Goal: Information Seeking & Learning: Learn about a topic

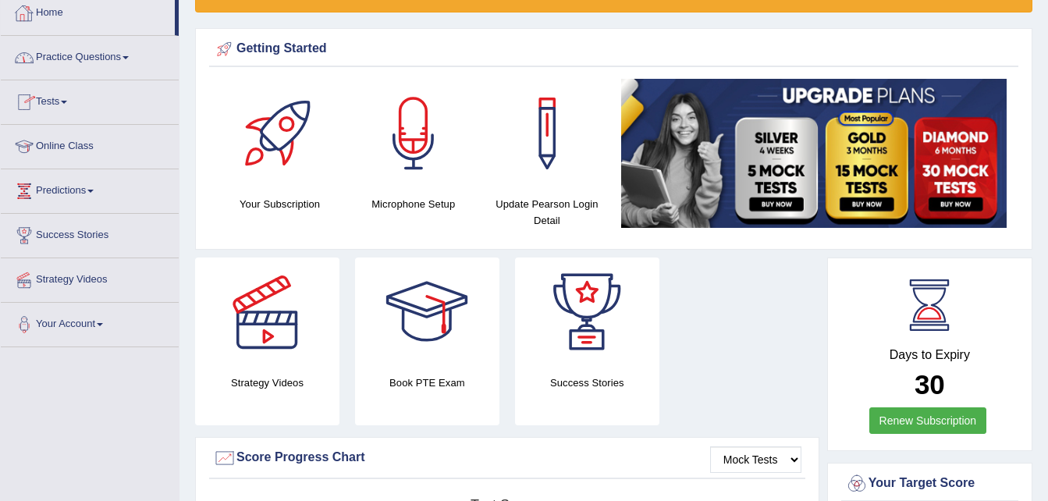
scroll to position [82, 0]
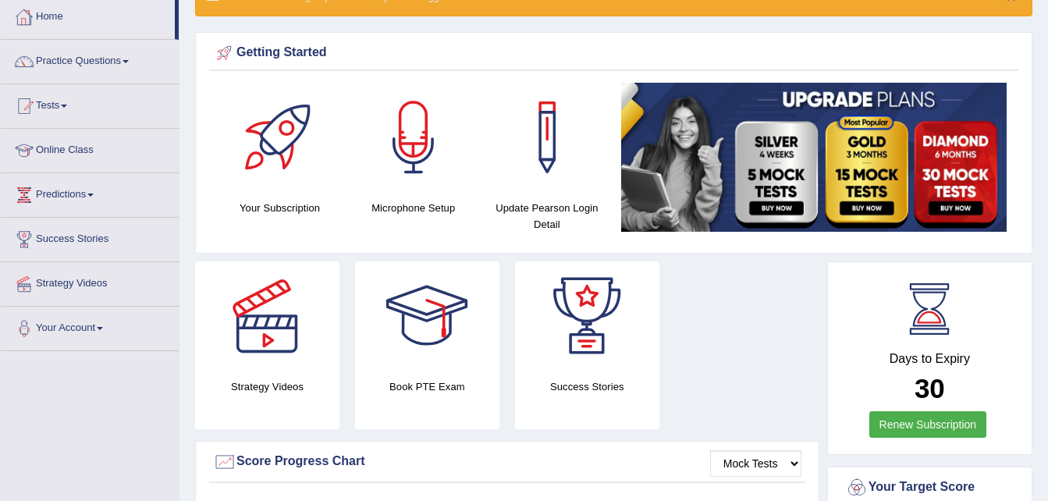
click at [77, 66] on link "Practice Questions" at bounding box center [90, 59] width 178 height 39
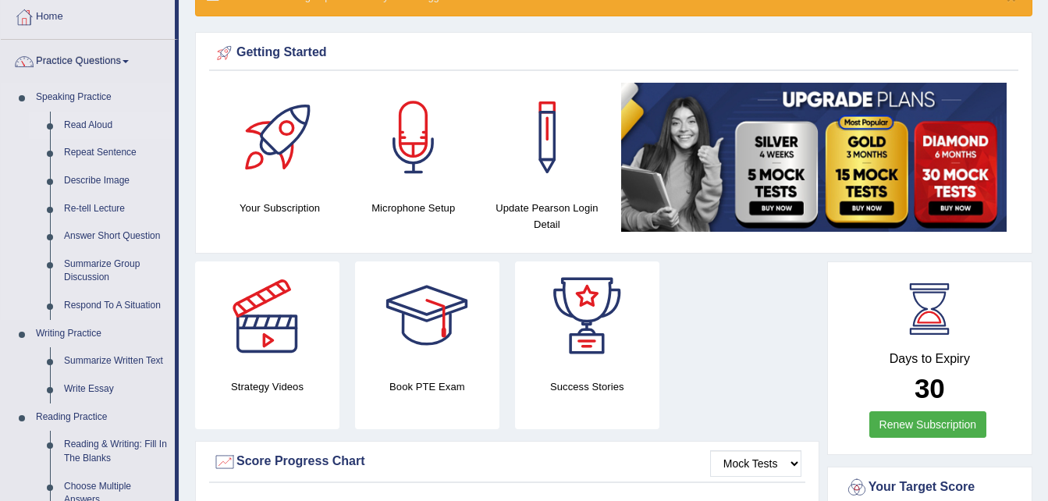
click at [86, 127] on link "Read Aloud" at bounding box center [116, 126] width 118 height 28
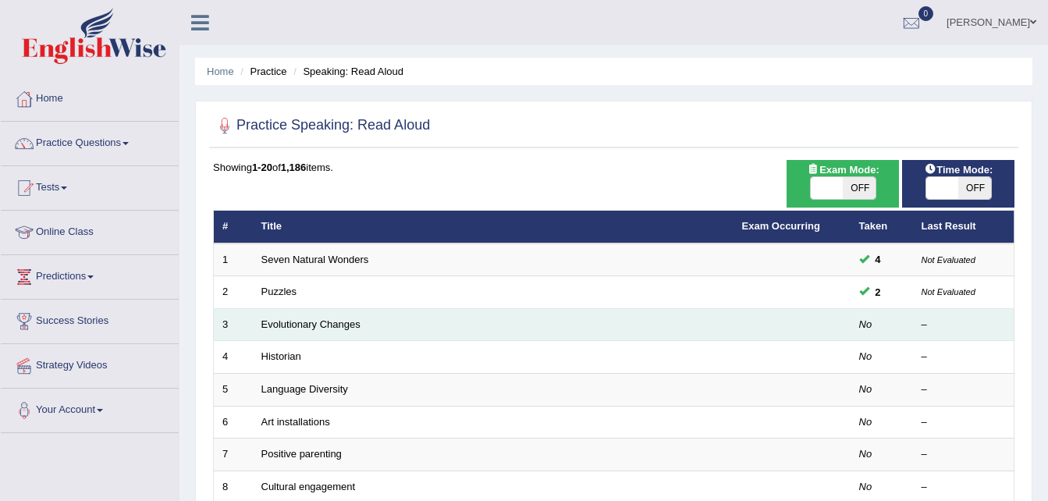
click at [370, 323] on td "Evolutionary Changes" at bounding box center [493, 324] width 481 height 33
click at [316, 323] on link "Evolutionary Changes" at bounding box center [310, 324] width 99 height 12
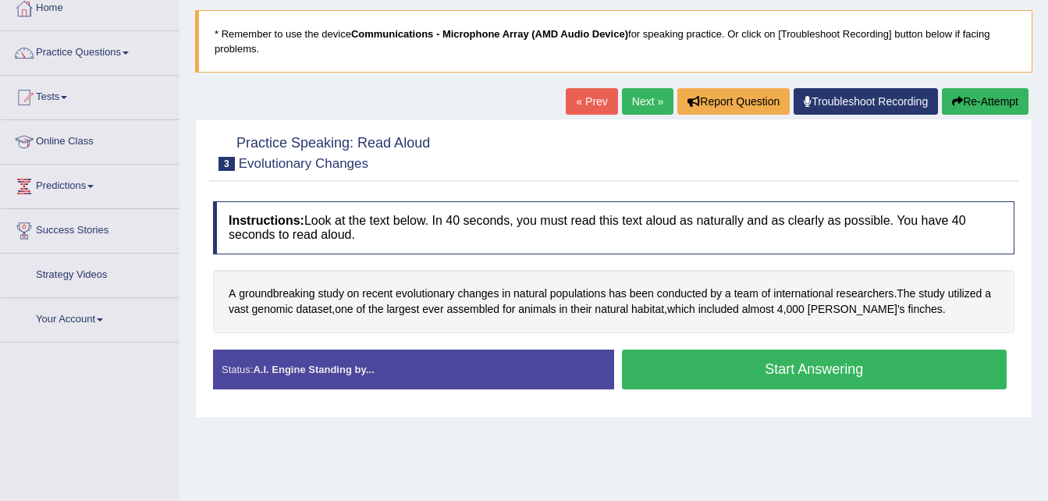
scroll to position [108, 0]
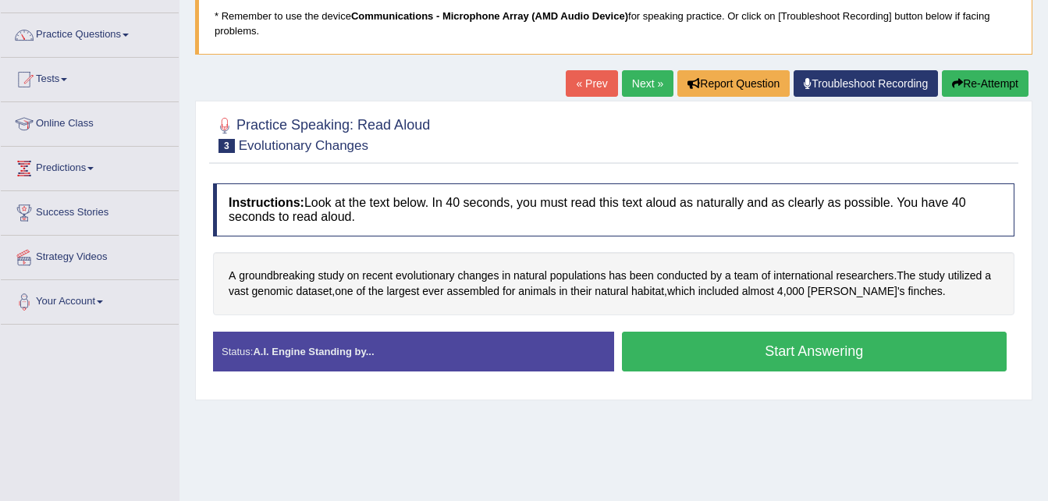
click at [673, 360] on button "Start Answering" at bounding box center [814, 352] width 385 height 40
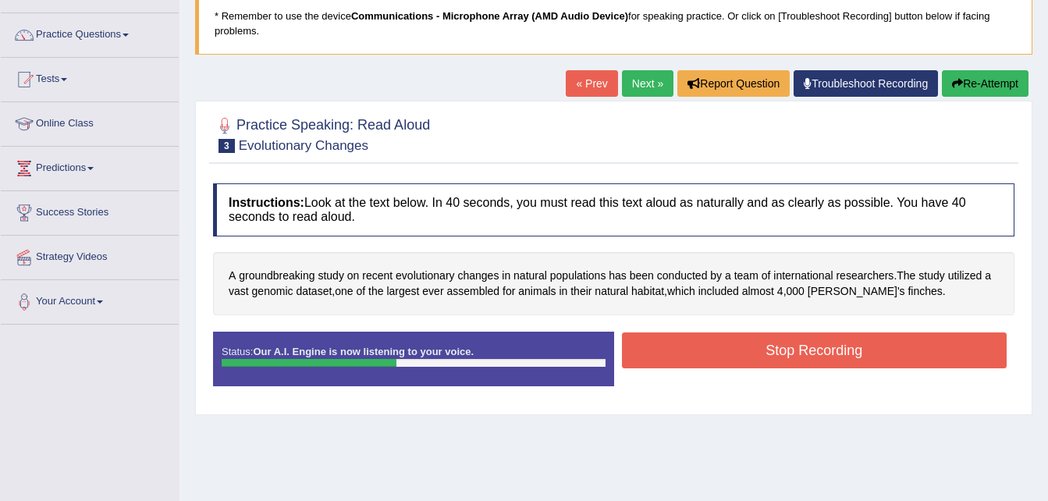
click at [673, 360] on button "Stop Recording" at bounding box center [814, 350] width 385 height 36
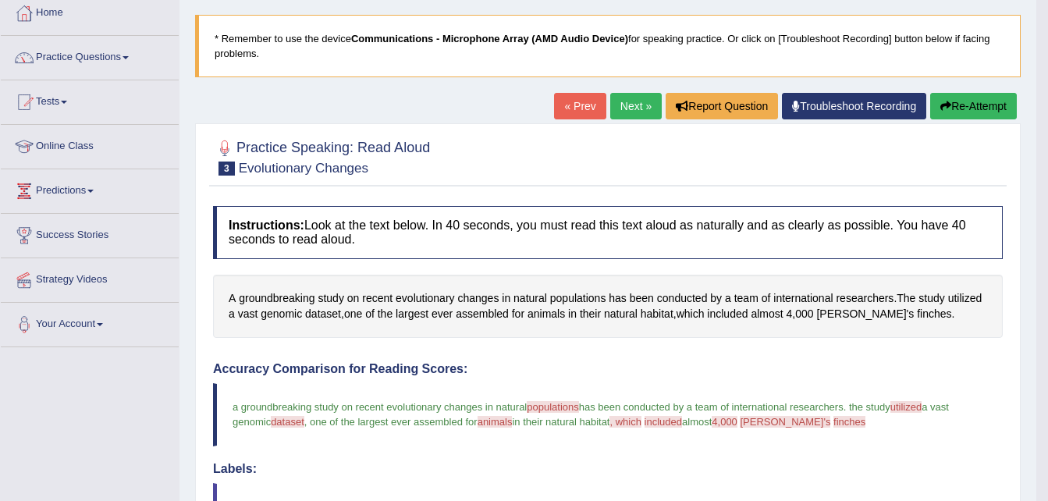
scroll to position [85, 0]
click at [991, 108] on button "Re-Attempt" at bounding box center [973, 107] width 87 height 27
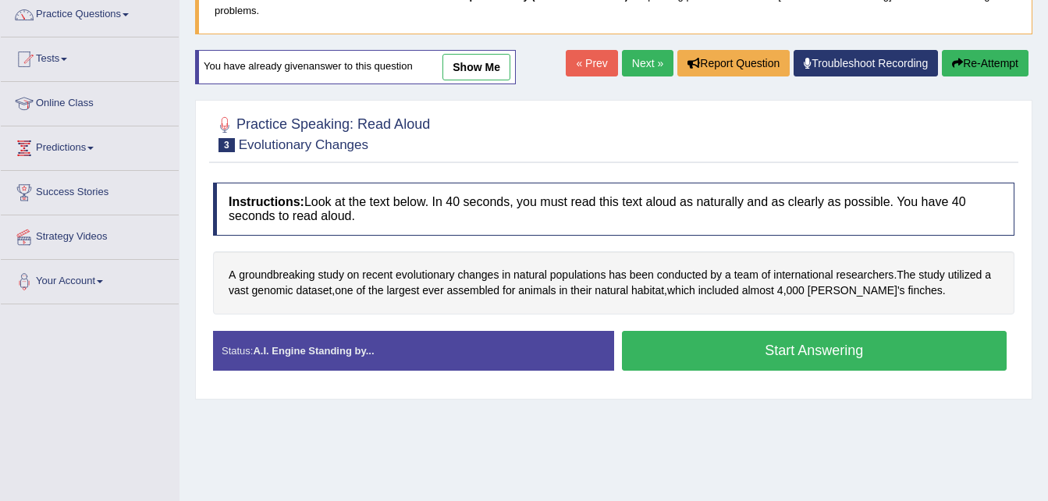
scroll to position [186, 0]
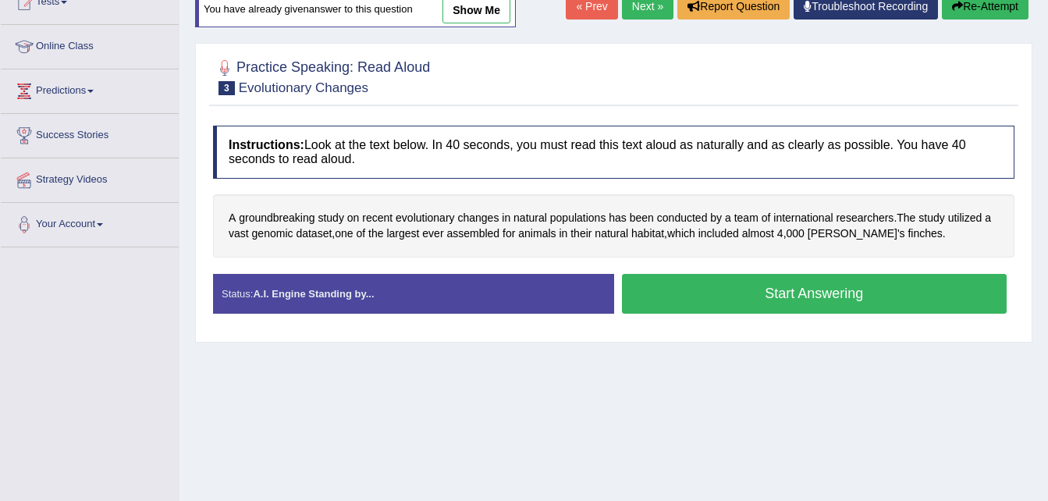
click at [905, 289] on button "Start Answering" at bounding box center [814, 294] width 385 height 40
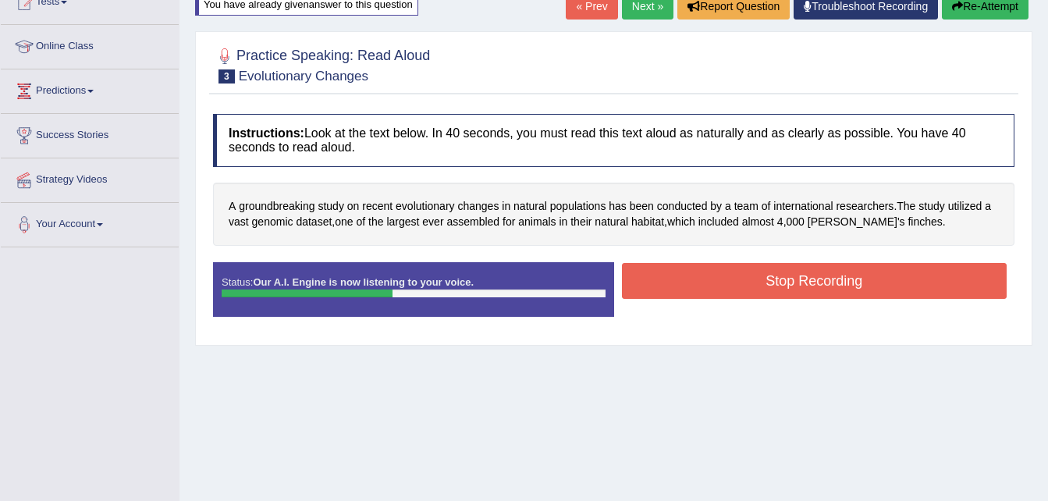
click at [905, 289] on button "Stop Recording" at bounding box center [814, 281] width 385 height 36
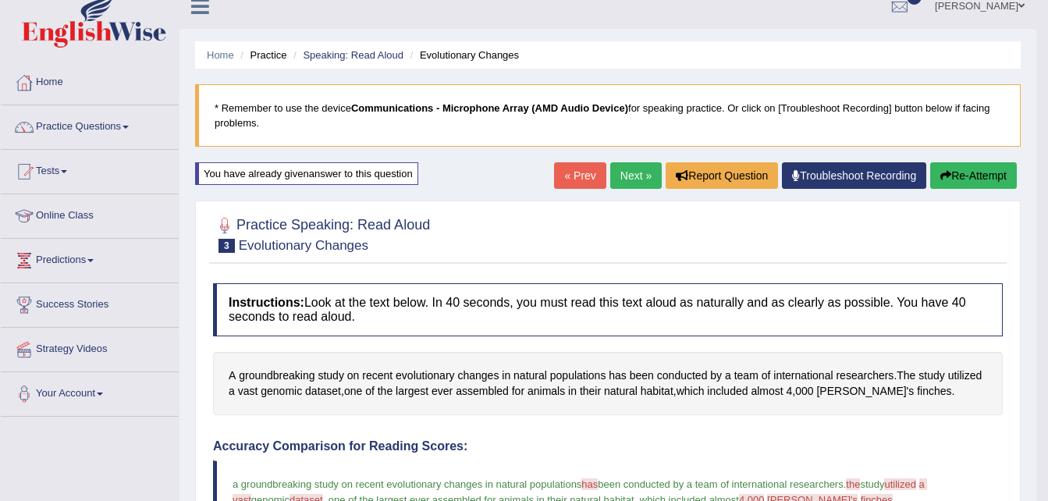
scroll to position [41, 0]
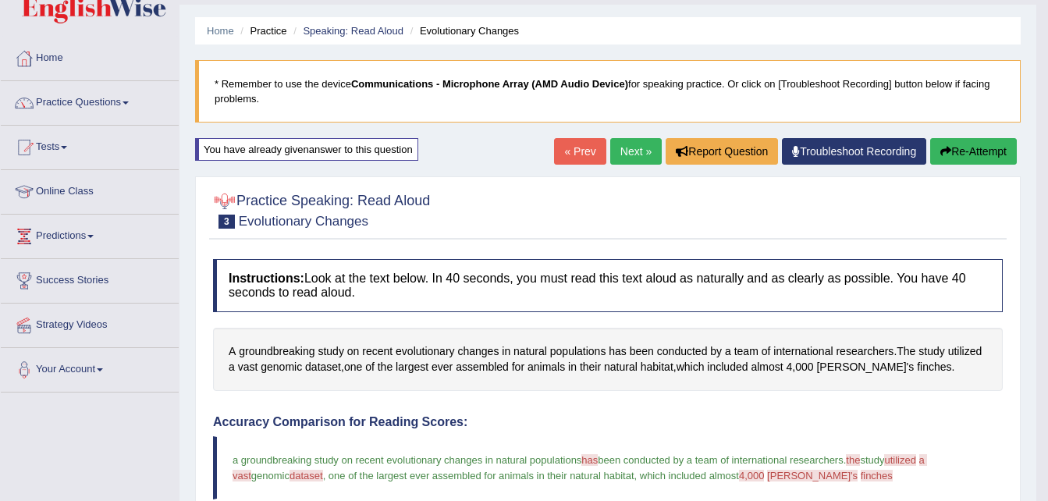
click at [222, 195] on div at bounding box center [224, 201] width 23 height 23
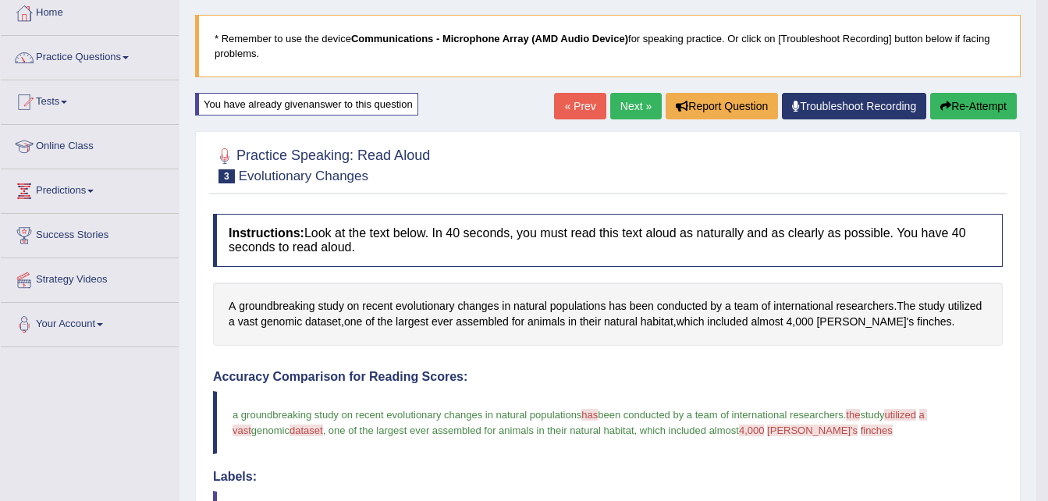
scroll to position [0, 0]
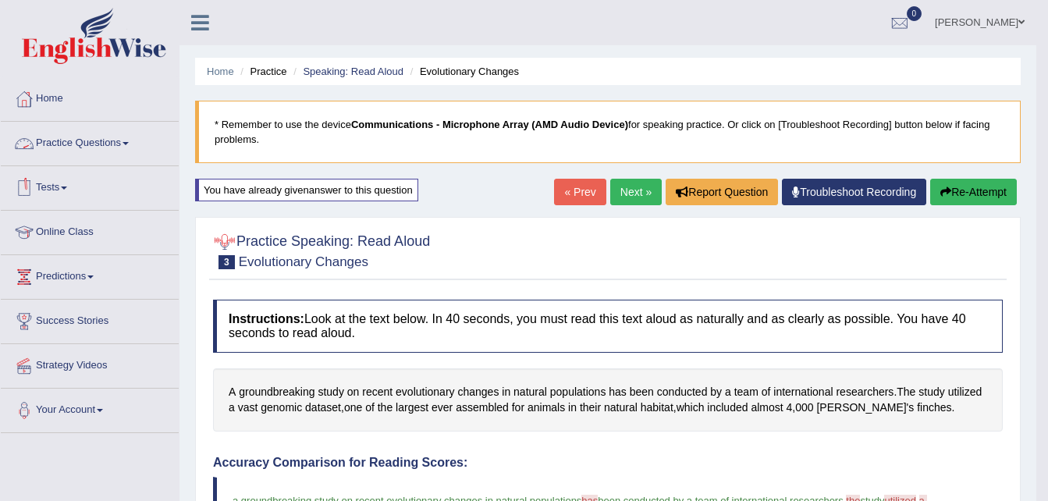
click at [119, 147] on link "Practice Questions" at bounding box center [90, 141] width 178 height 39
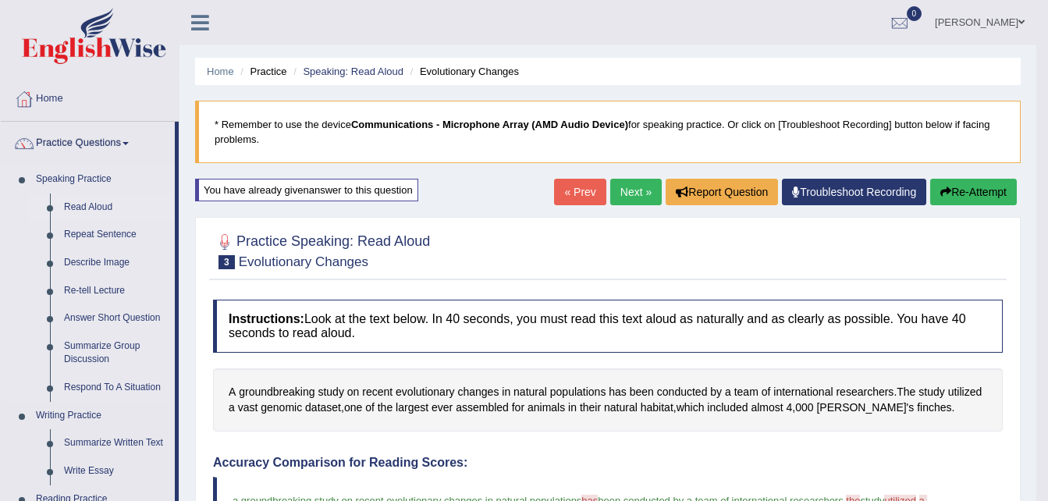
click at [102, 215] on link "Read Aloud" at bounding box center [116, 208] width 118 height 28
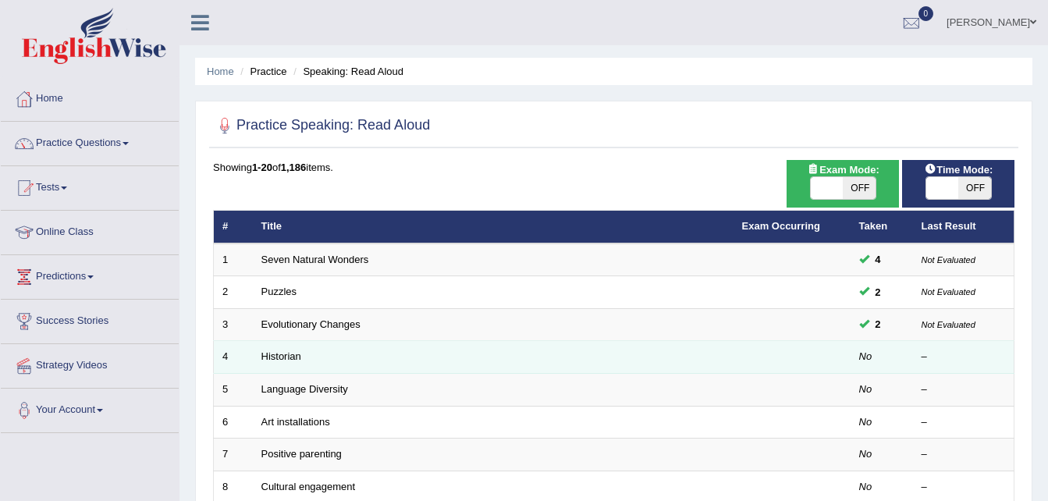
click at [343, 364] on td "Historian" at bounding box center [493, 357] width 481 height 33
click at [272, 357] on link "Historian" at bounding box center [281, 356] width 40 height 12
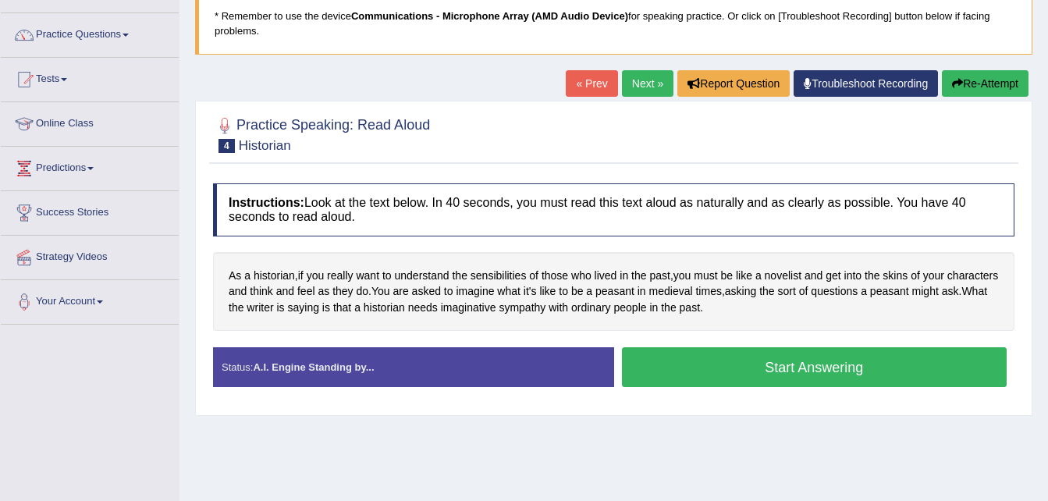
scroll to position [111, 0]
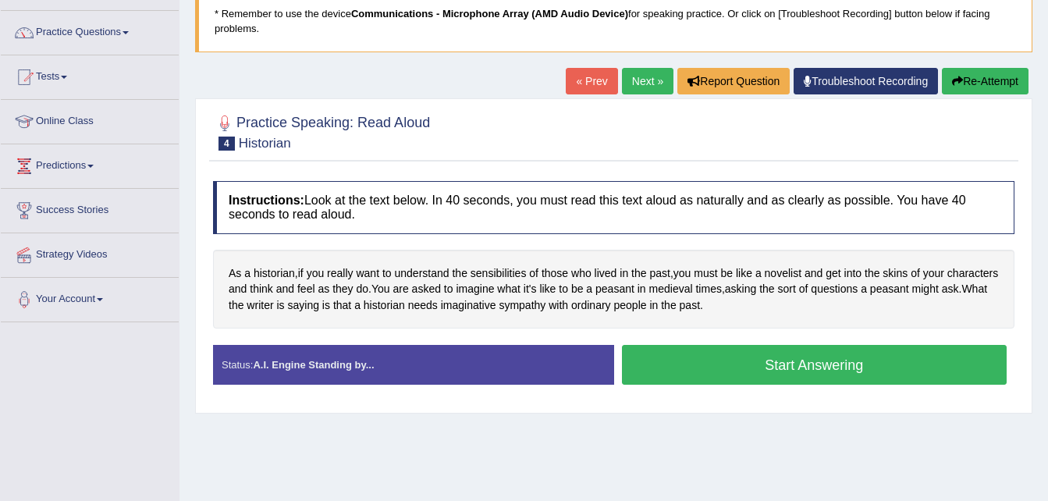
click at [659, 376] on button "Start Answering" at bounding box center [814, 365] width 385 height 40
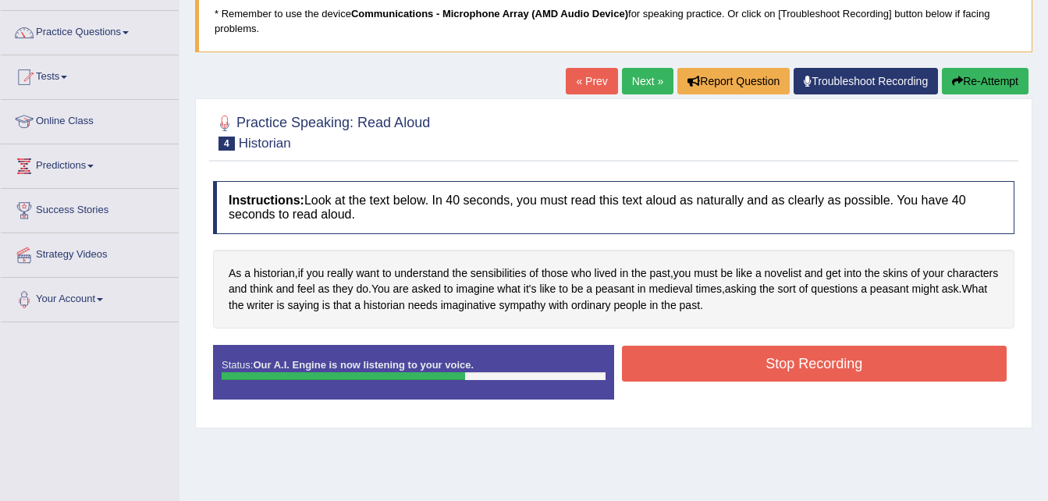
click at [666, 362] on button "Stop Recording" at bounding box center [814, 364] width 385 height 36
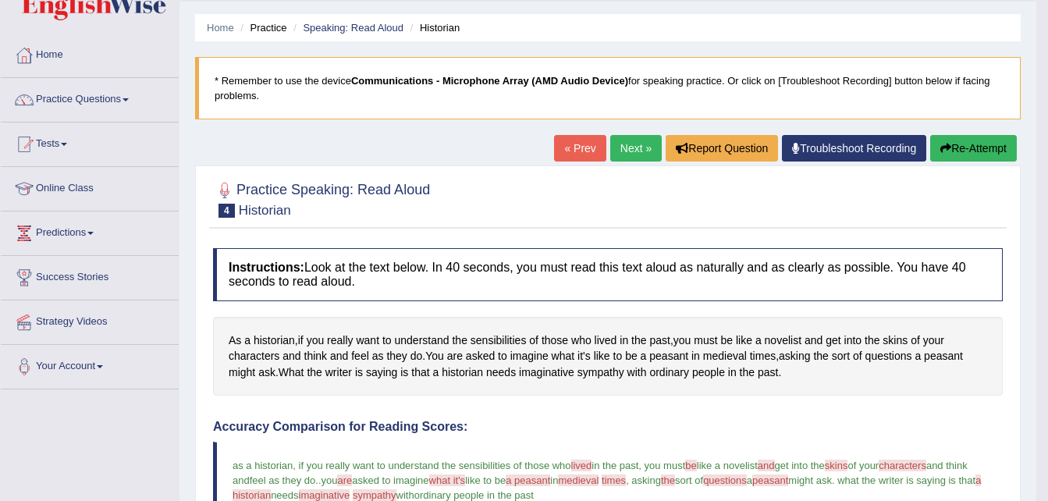
scroll to position [0, 0]
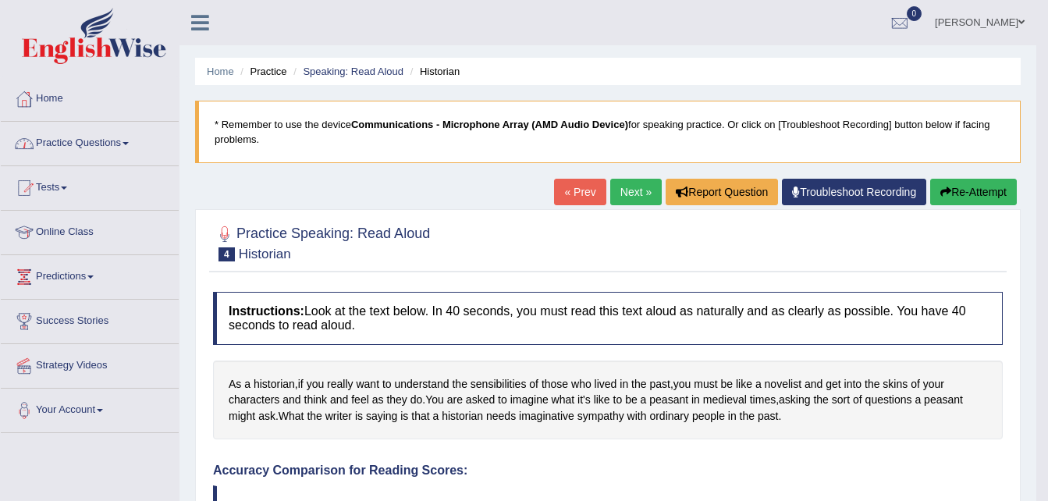
click at [89, 146] on link "Practice Questions" at bounding box center [90, 141] width 178 height 39
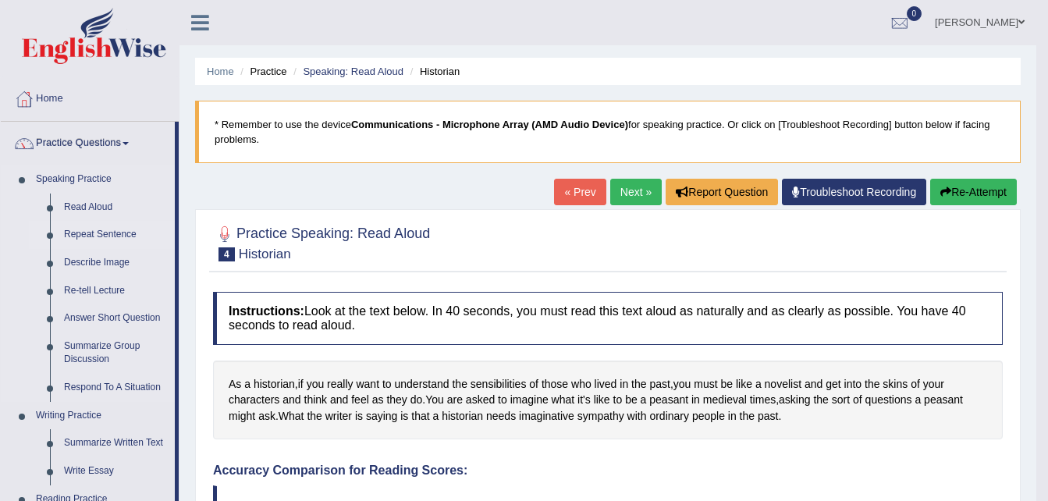
click at [73, 236] on link "Repeat Sentence" at bounding box center [116, 235] width 118 height 28
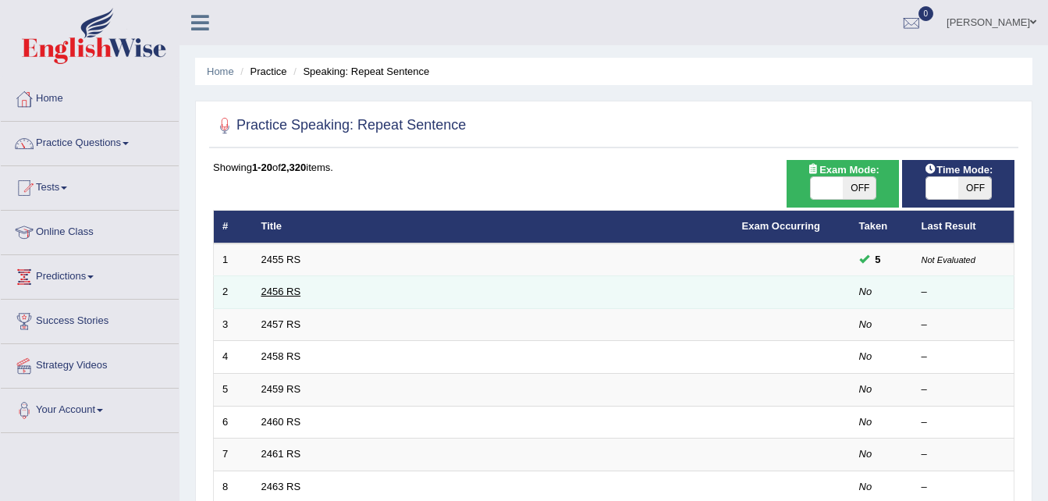
click at [287, 293] on link "2456 RS" at bounding box center [281, 292] width 40 height 12
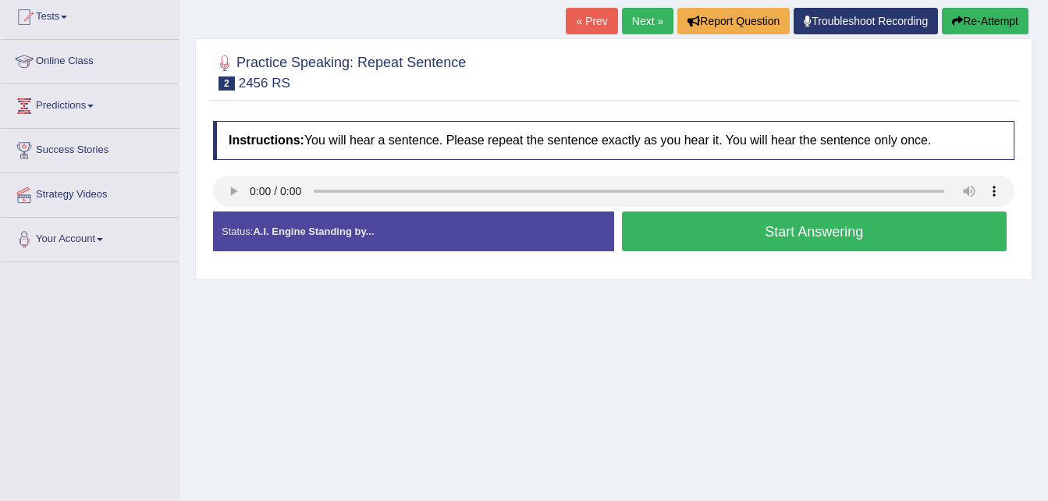
click at [778, 240] on button "Start Answering" at bounding box center [814, 231] width 385 height 40
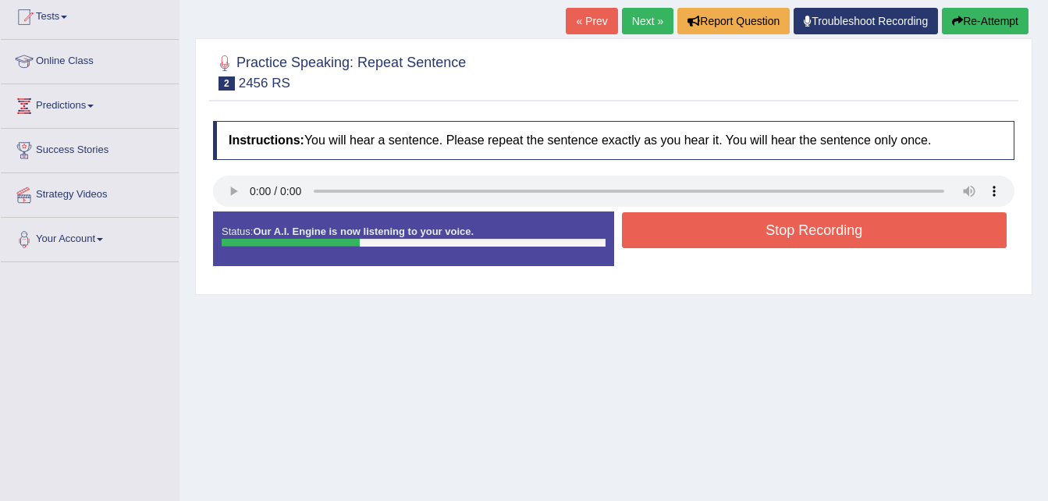
click at [778, 240] on button "Stop Recording" at bounding box center [814, 230] width 385 height 36
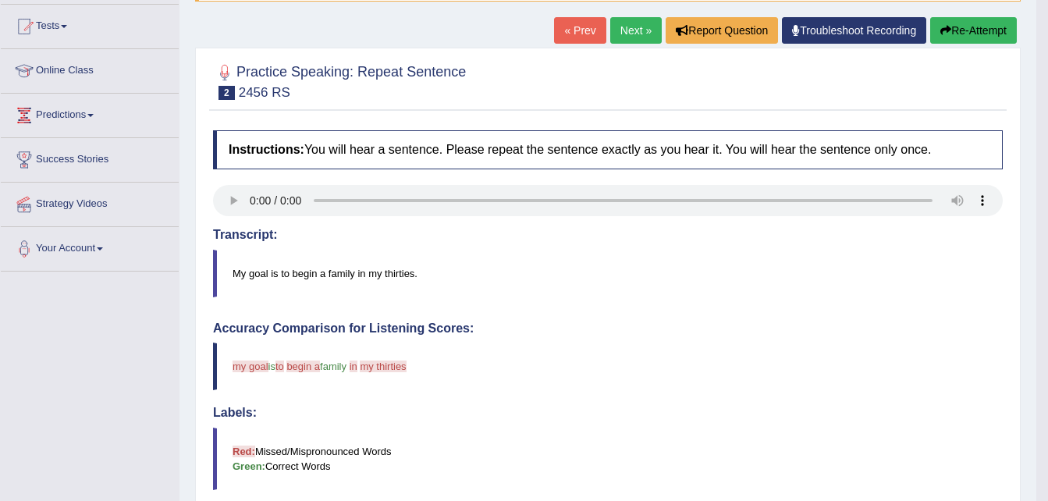
scroll to position [161, 0]
click at [970, 37] on button "Re-Attempt" at bounding box center [973, 31] width 87 height 27
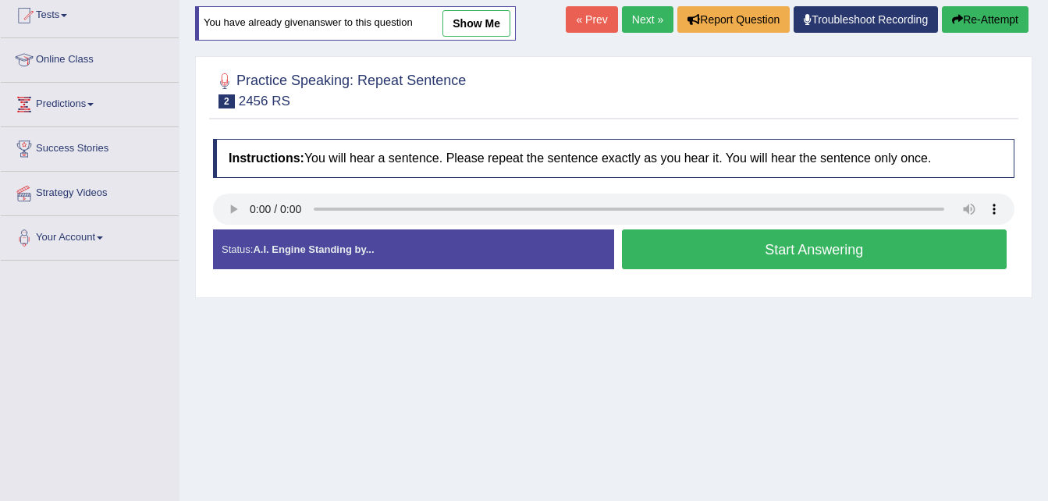
click at [769, 252] on button "Start Answering" at bounding box center [814, 249] width 385 height 40
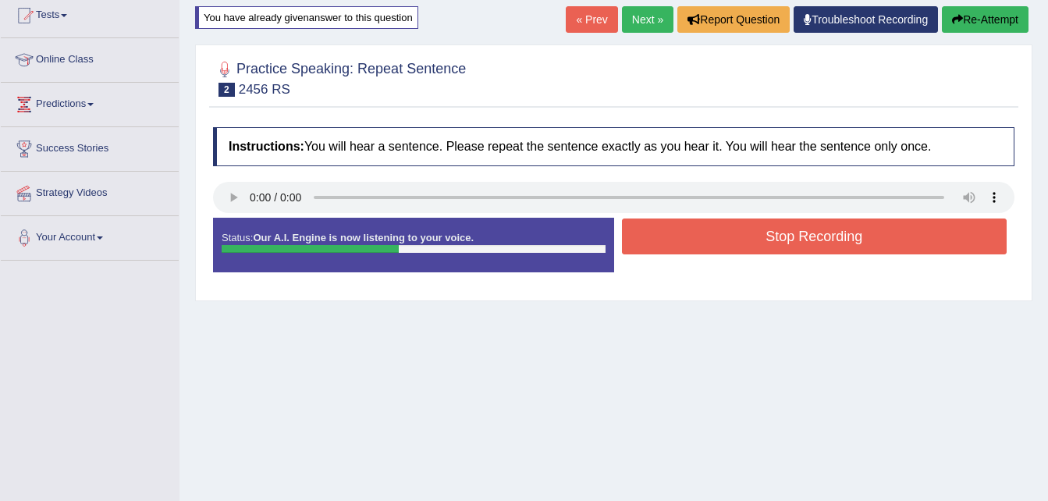
click at [773, 227] on button "Stop Recording" at bounding box center [814, 236] width 385 height 36
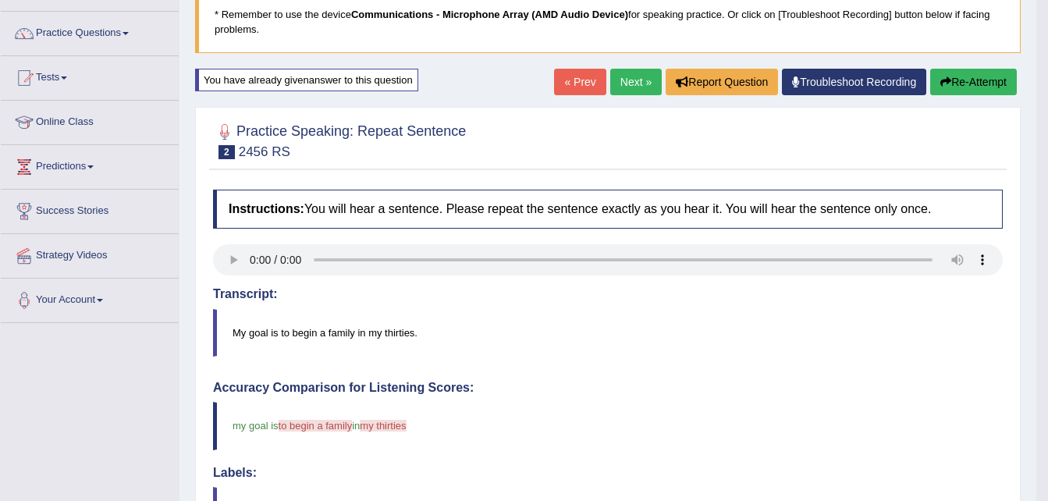
scroll to position [108, 0]
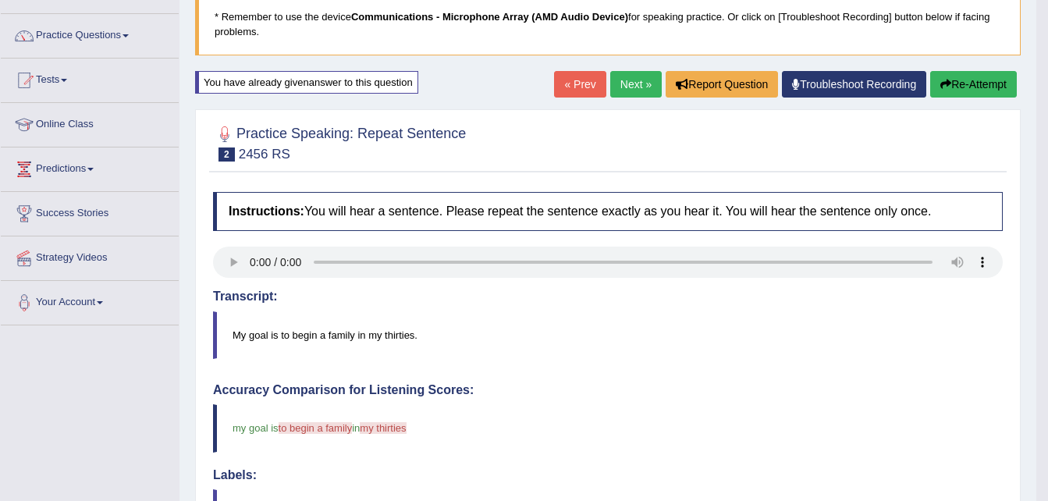
click at [965, 81] on button "Re-Attempt" at bounding box center [973, 84] width 87 height 27
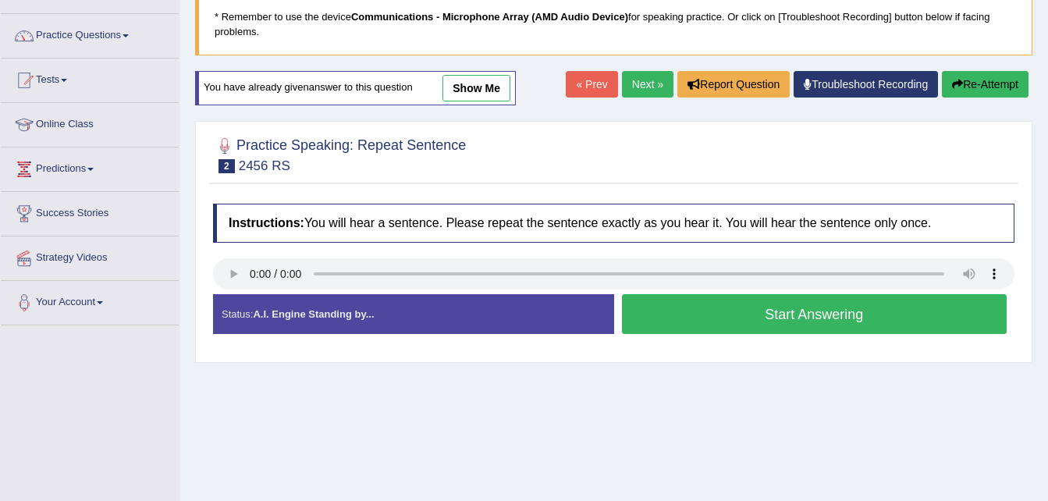
click at [701, 313] on button "Start Answering" at bounding box center [814, 314] width 385 height 40
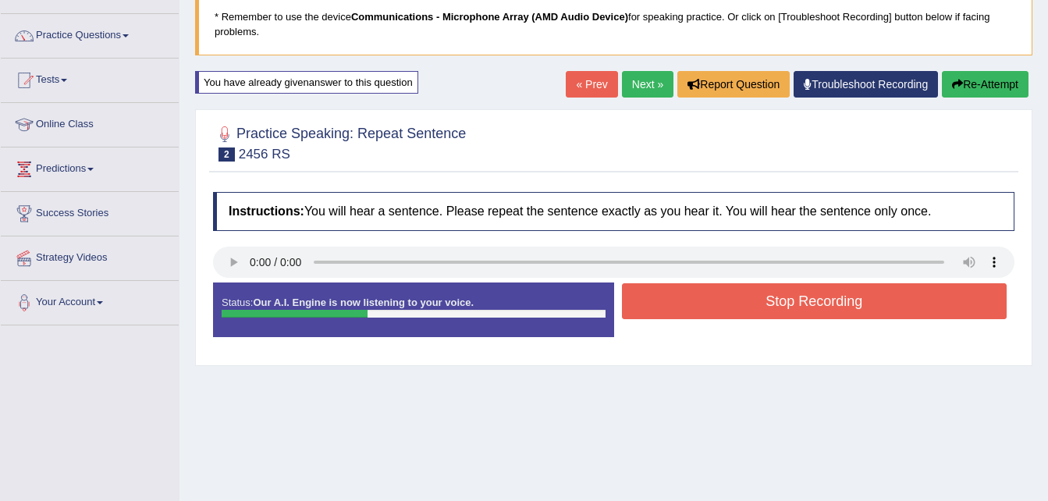
click at [701, 313] on button "Stop Recording" at bounding box center [814, 301] width 385 height 36
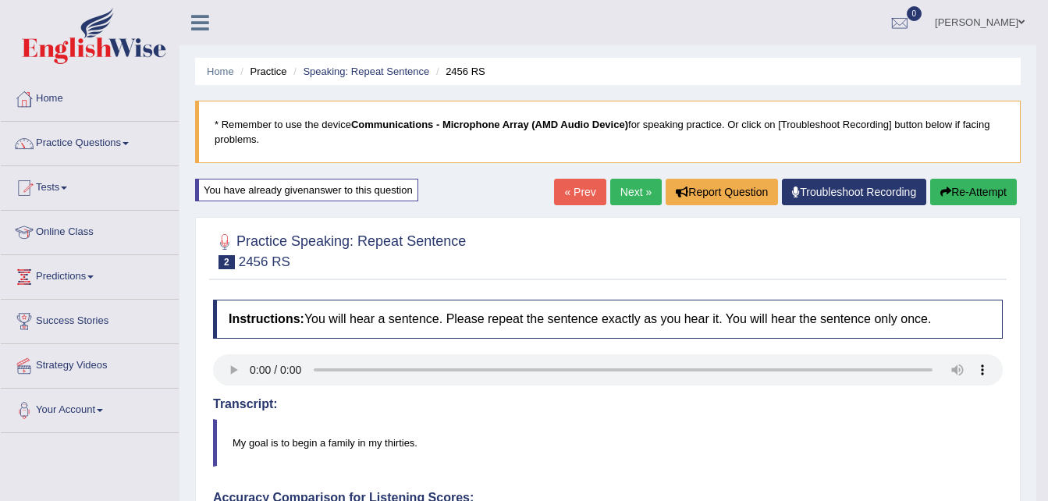
click at [123, 145] on link "Practice Questions" at bounding box center [90, 141] width 178 height 39
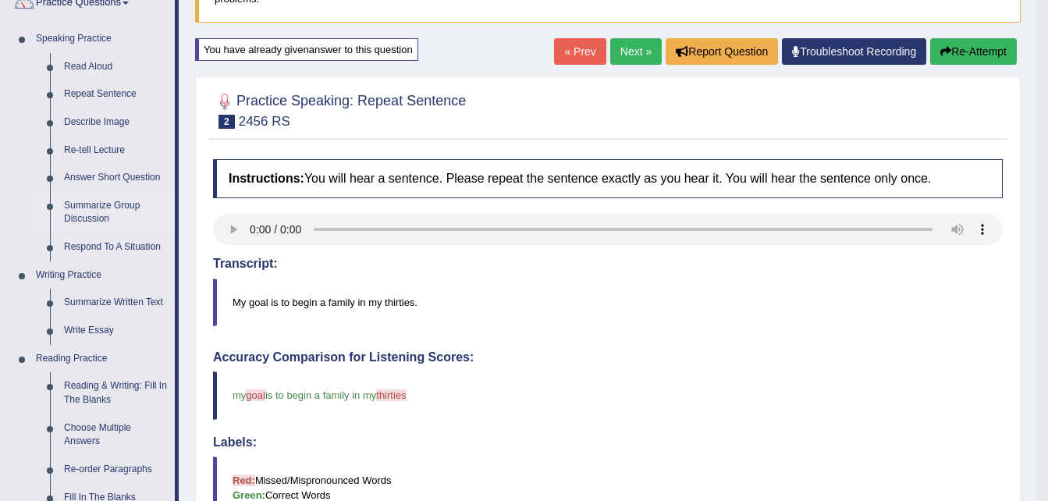
scroll to position [142, 0]
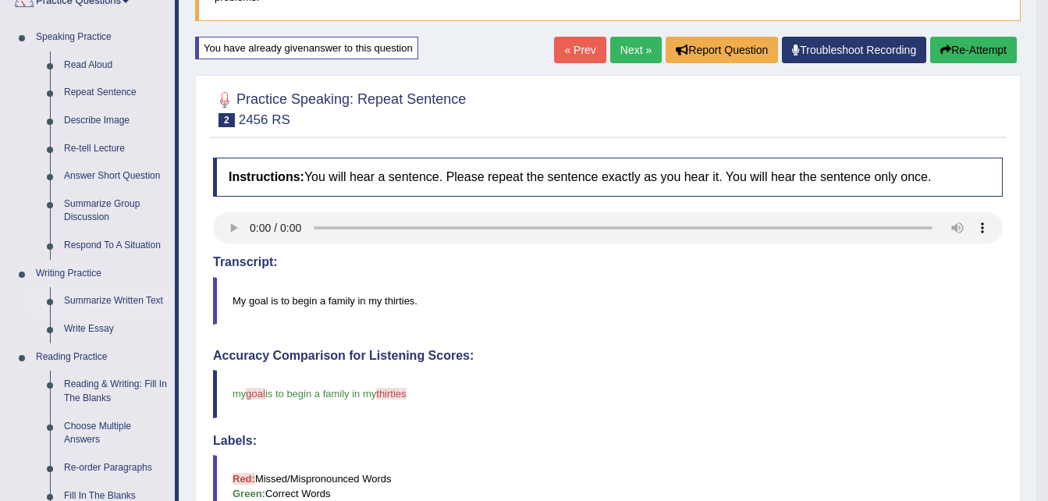
click at [124, 300] on link "Summarize Written Text" at bounding box center [116, 301] width 118 height 28
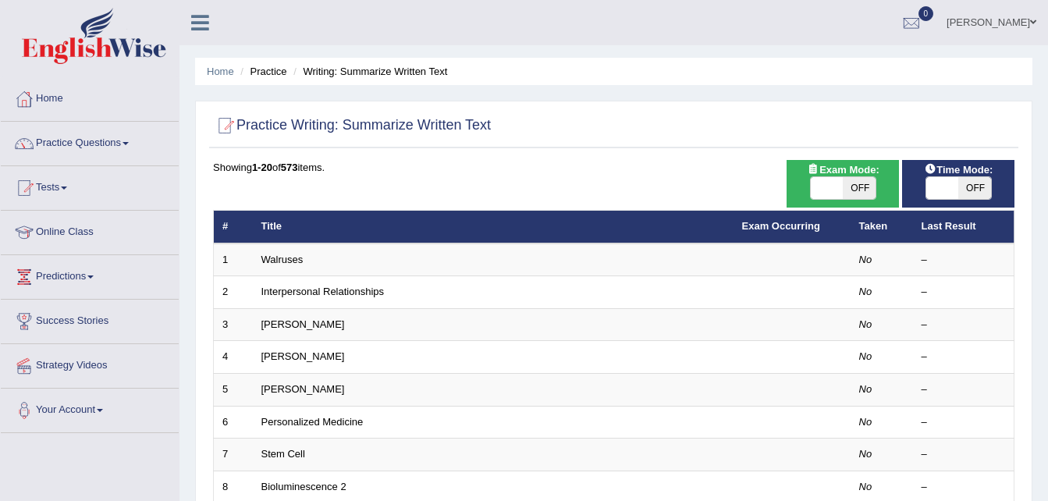
click at [967, 185] on span "OFF" at bounding box center [974, 188] width 33 height 22
checkbox input "true"
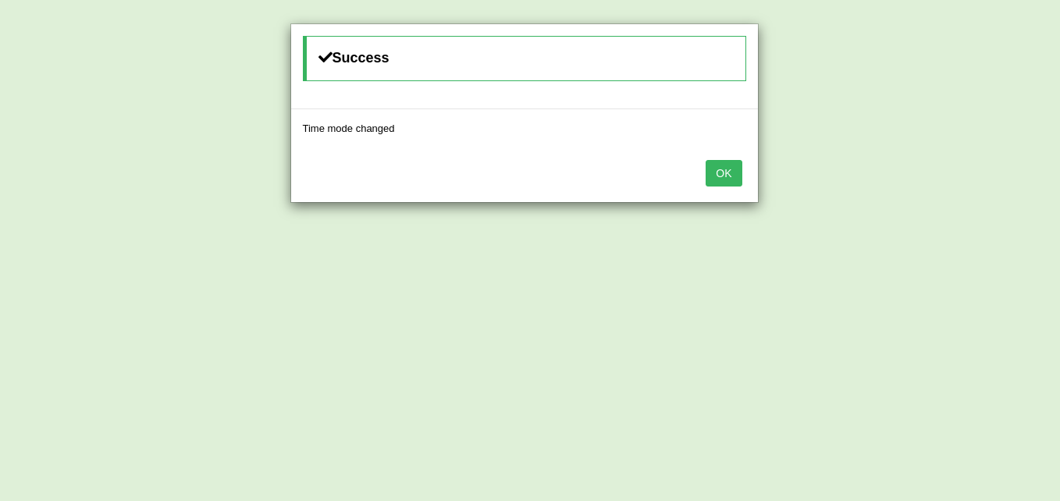
click at [723, 177] on button "OK" at bounding box center [723, 173] width 36 height 27
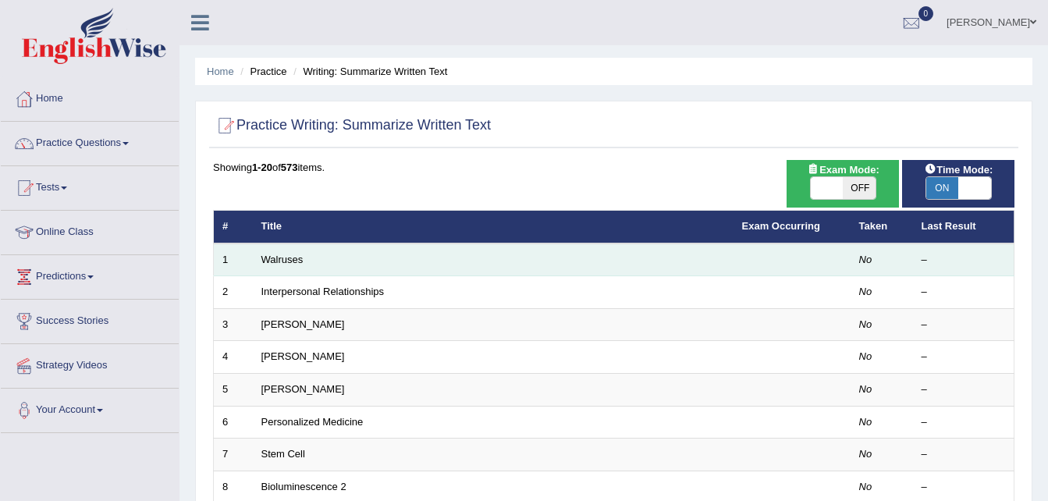
click at [318, 261] on td "Walruses" at bounding box center [493, 259] width 481 height 33
click at [272, 261] on link "Walruses" at bounding box center [282, 260] width 42 height 12
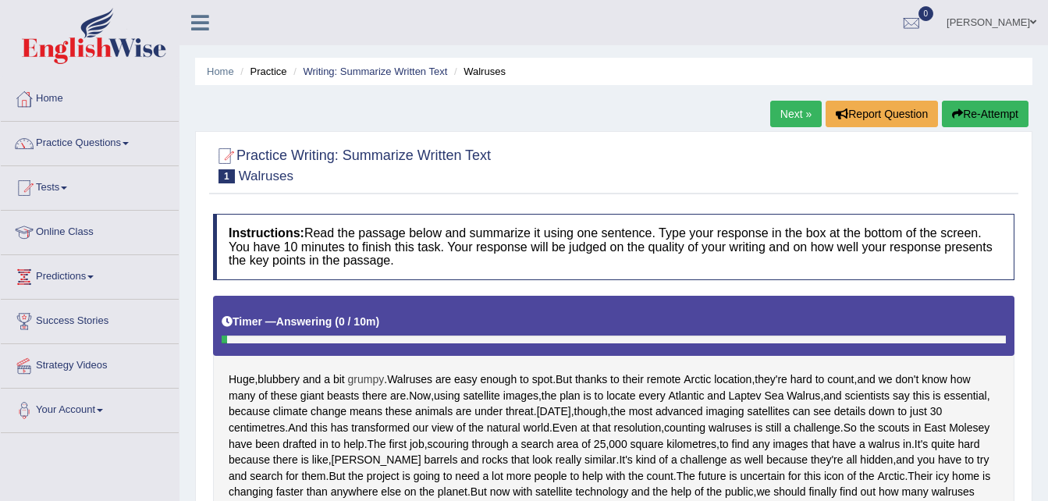
drag, startPoint x: 289, startPoint y: 377, endPoint x: 383, endPoint y: 385, distance: 94.0
click at [383, 385] on div "Huge , blubbery and a bit grumpy . Walruses are easy enough to spot . But thank…" at bounding box center [613, 414] width 801 height 236
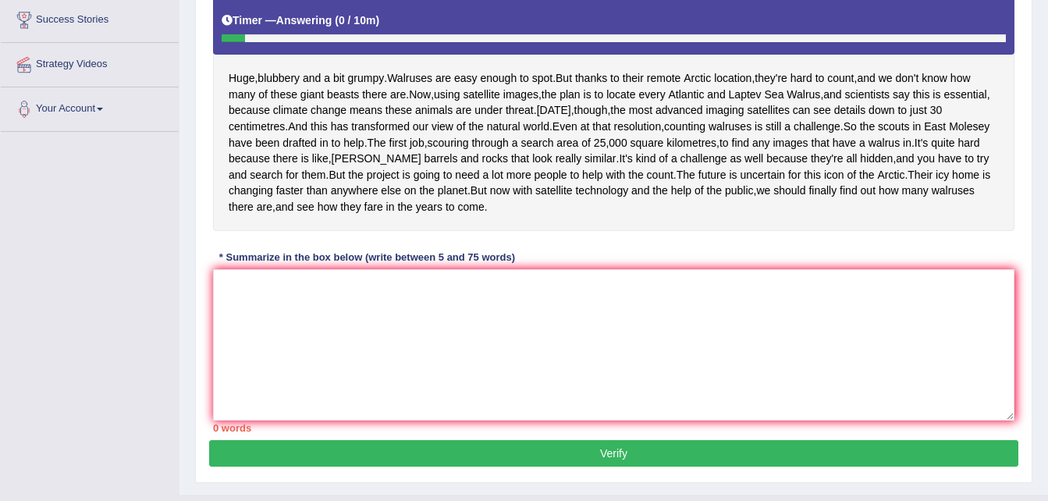
scroll to position [303, 0]
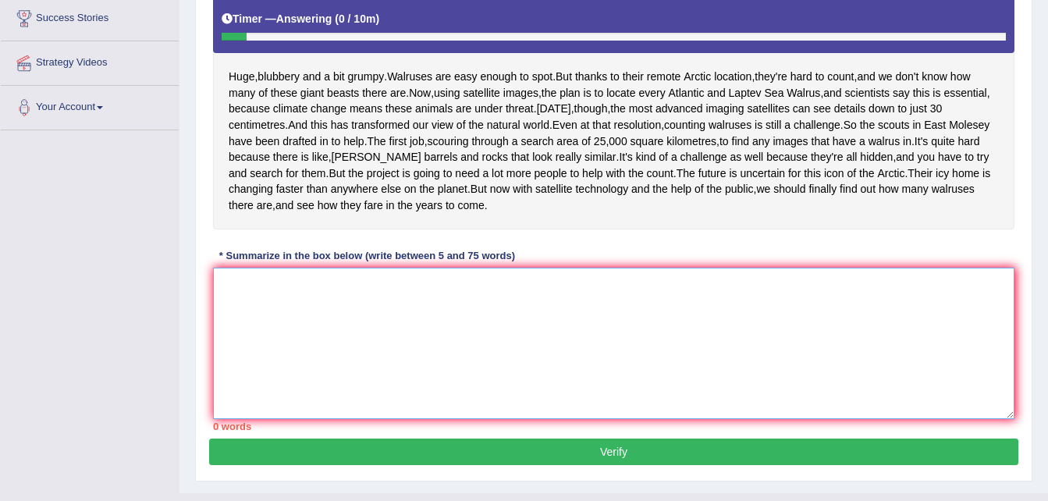
click at [304, 373] on textarea at bounding box center [613, 343] width 801 height 151
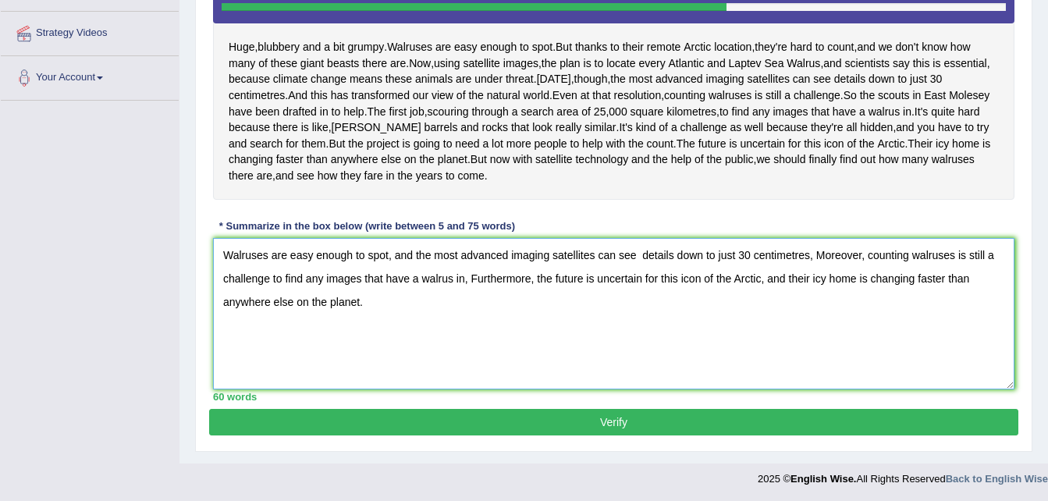
scroll to position [360, 0]
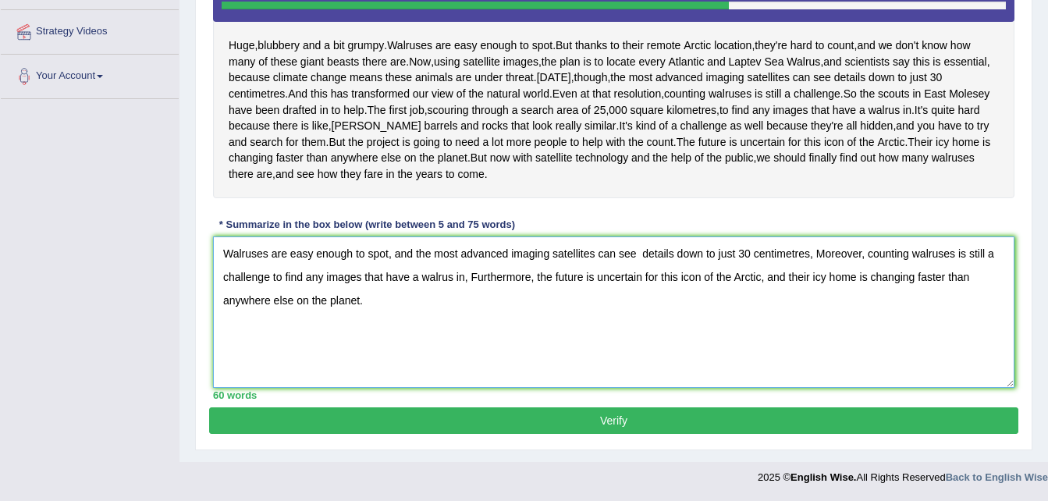
type textarea "Walruses are easy enough to spot, and the most advanced imaging satellites can …"
click at [481, 434] on button "Verify" at bounding box center [613, 420] width 809 height 27
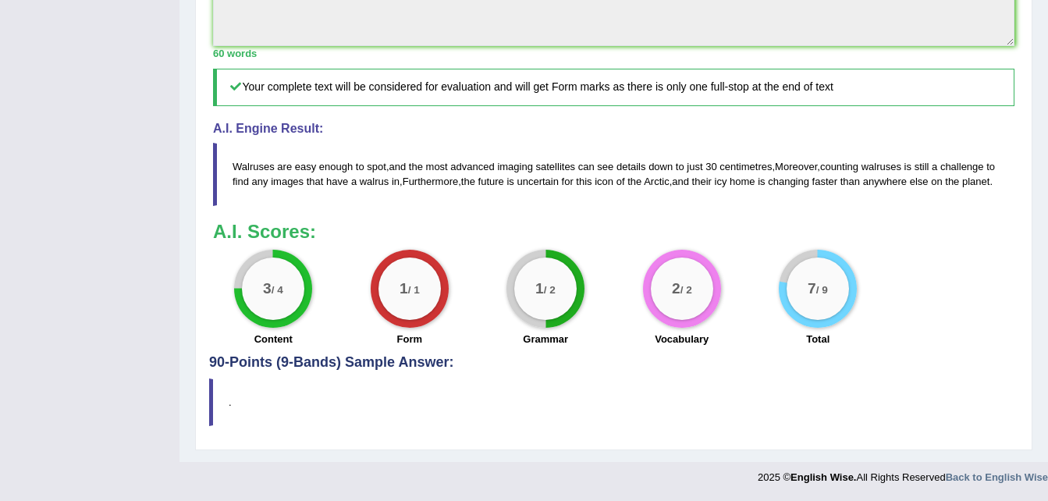
scroll to position [672, 0]
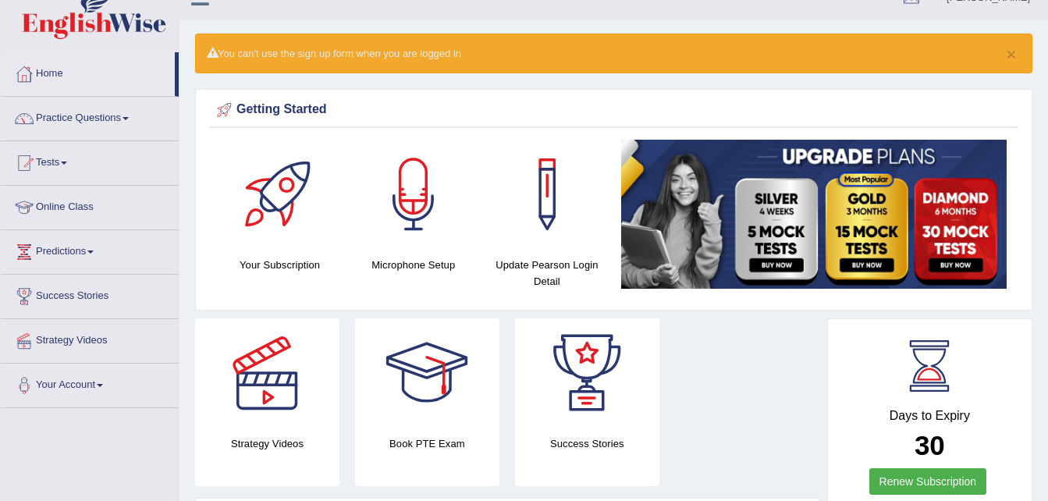
scroll to position [23, 0]
